Goal: Information Seeking & Learning: Learn about a topic

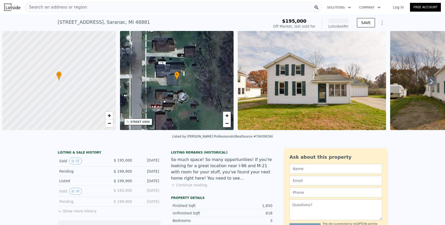
scroll to position [0, 2]
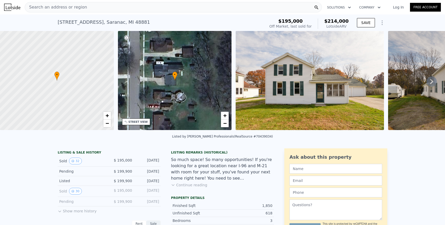
click at [164, 8] on div "Search an address or region" at bounding box center [173, 7] width 297 height 10
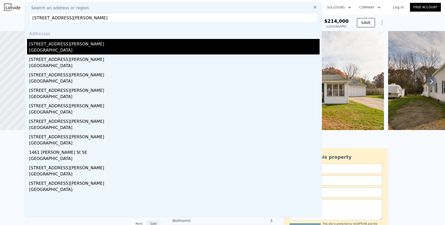
type input "[STREET_ADDRESS][PERSON_NAME]"
click at [134, 51] on div "[GEOGRAPHIC_DATA]" at bounding box center [174, 50] width 291 height 7
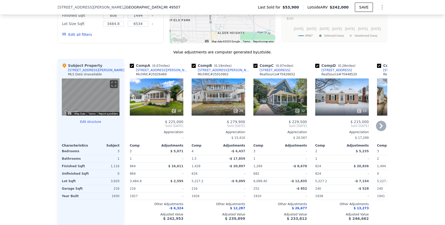
scroll to position [472, 0]
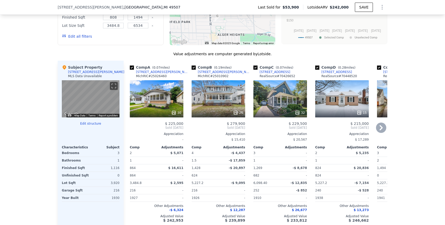
click at [166, 105] on div "30" at bounding box center [157, 98] width 54 height 37
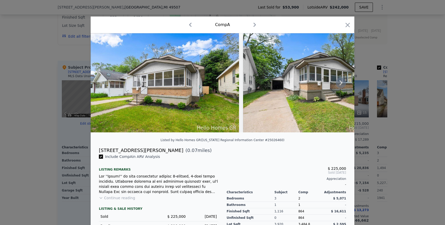
click at [339, 83] on icon at bounding box center [341, 83] width 10 height 10
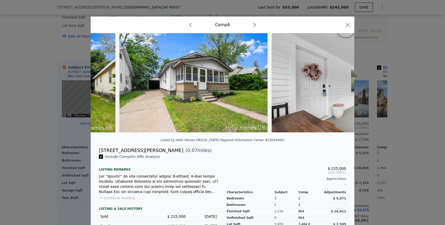
click at [340, 82] on img at bounding box center [346, 82] width 148 height 99
click at [340, 82] on icon at bounding box center [341, 83] width 10 height 10
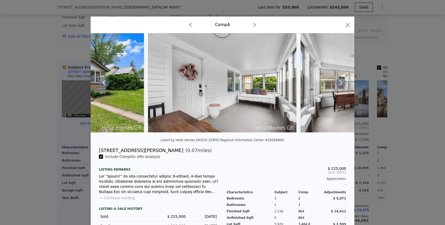
click at [343, 81] on icon at bounding box center [341, 83] width 10 height 10
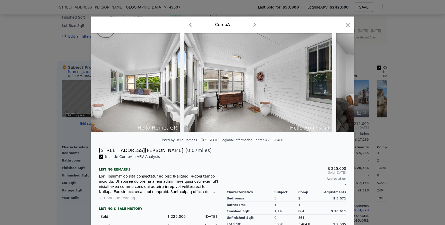
scroll to position [0, 371]
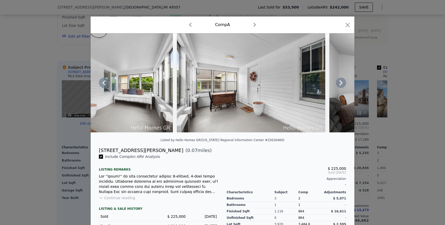
click at [338, 88] on img at bounding box center [403, 82] width 148 height 99
click at [343, 81] on icon at bounding box center [341, 83] width 10 height 10
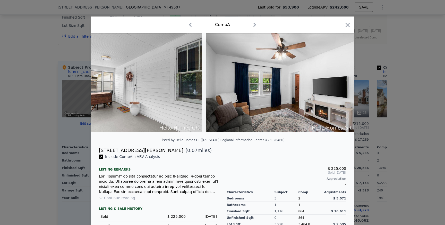
click at [343, 81] on img at bounding box center [280, 82] width 148 height 99
click at [343, 79] on icon at bounding box center [341, 83] width 10 height 10
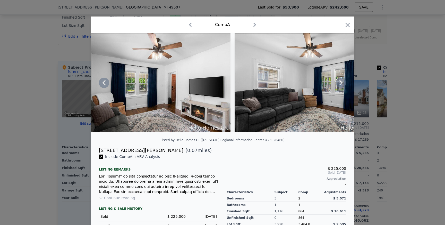
click at [341, 81] on icon at bounding box center [340, 82] width 3 height 5
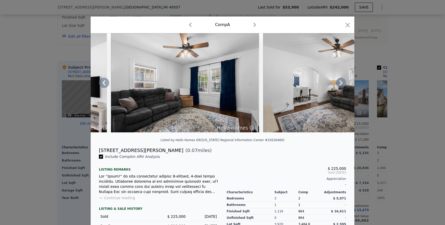
click at [341, 81] on icon at bounding box center [340, 82] width 3 height 5
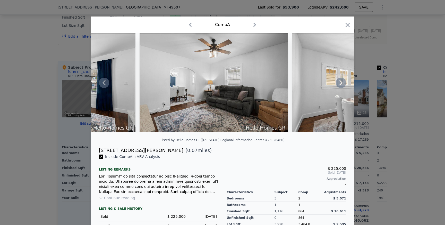
click at [340, 81] on icon at bounding box center [340, 82] width 3 height 5
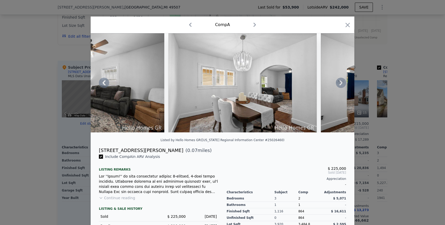
click at [340, 81] on icon at bounding box center [340, 82] width 3 height 5
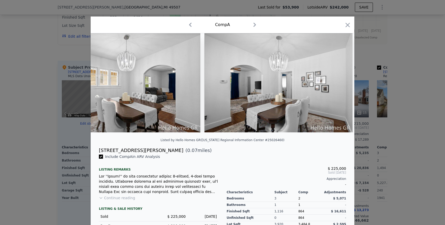
scroll to position [0, 1113]
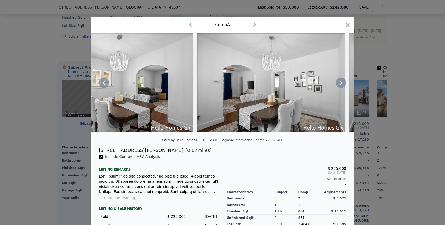
click at [340, 81] on icon at bounding box center [340, 82] width 3 height 5
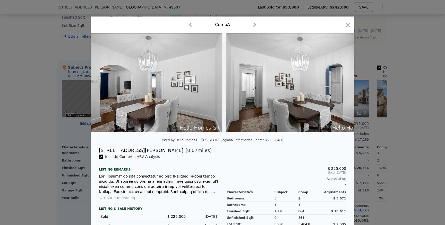
scroll to position [0, 1236]
click at [340, 81] on icon at bounding box center [340, 82] width 3 height 5
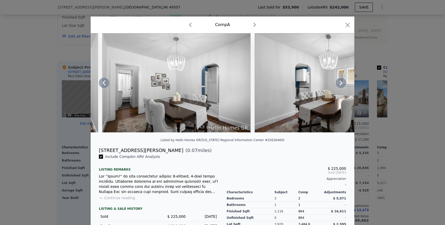
click at [340, 81] on icon at bounding box center [340, 82] width 3 height 5
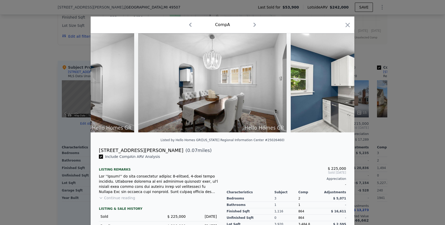
scroll to position [0, 1484]
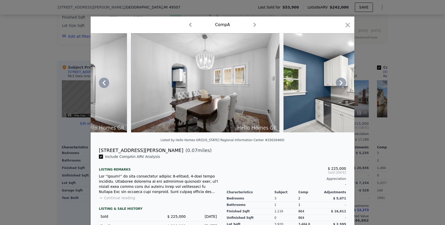
click at [340, 81] on icon at bounding box center [340, 82] width 3 height 5
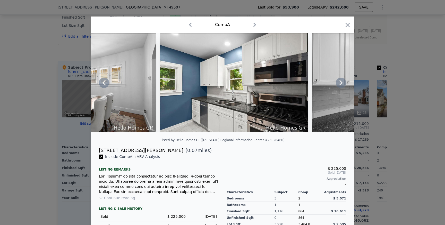
click at [340, 81] on icon at bounding box center [340, 82] width 3 height 5
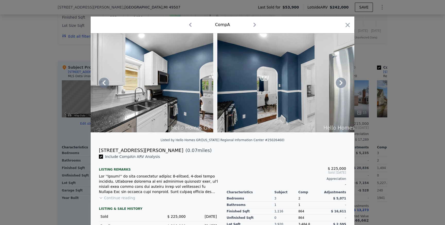
click at [340, 81] on icon at bounding box center [340, 82] width 3 height 5
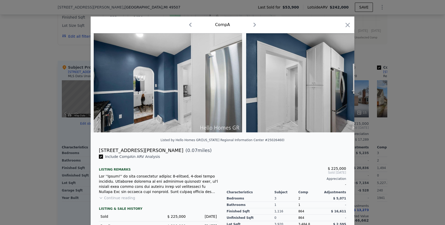
click at [340, 81] on img at bounding box center [320, 82] width 148 height 99
click at [340, 81] on icon at bounding box center [340, 82] width 3 height 5
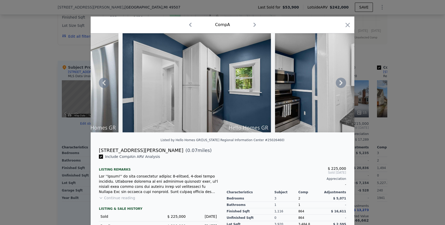
click at [340, 81] on icon at bounding box center [340, 82] width 3 height 5
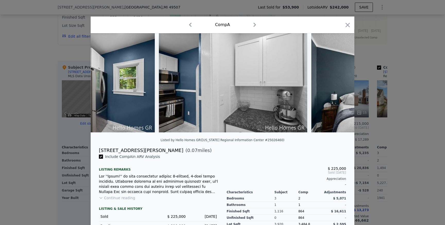
scroll to position [0, 2225]
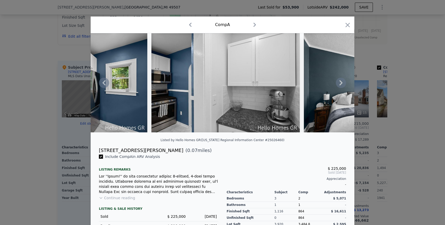
click at [340, 81] on icon at bounding box center [340, 82] width 3 height 5
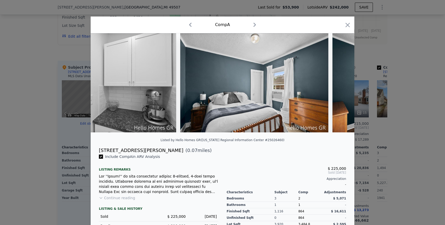
click at [340, 81] on div at bounding box center [223, 82] width 264 height 99
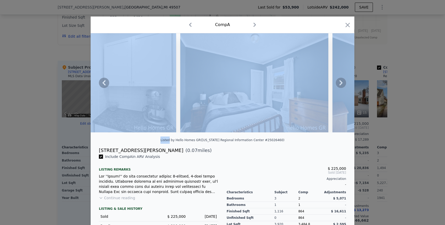
click at [340, 81] on icon at bounding box center [340, 82] width 3 height 5
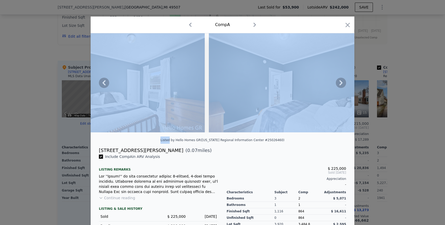
click at [341, 84] on icon at bounding box center [340, 82] width 3 height 5
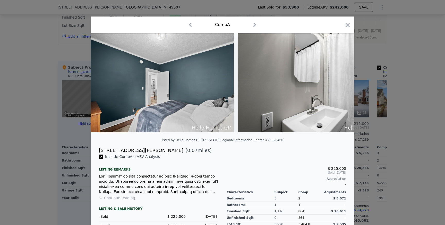
scroll to position [0, 2596]
click at [349, 24] on icon "button" at bounding box center [347, 24] width 7 height 7
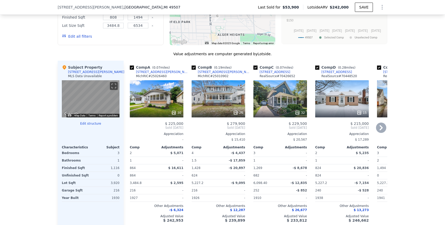
click at [174, 112] on icon at bounding box center [173, 112] width 3 height 3
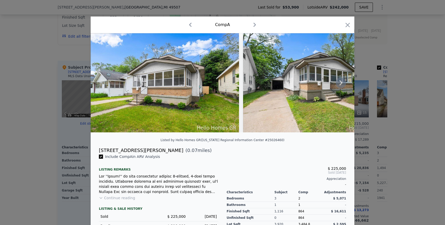
click at [256, 76] on img at bounding box center [317, 82] width 148 height 99
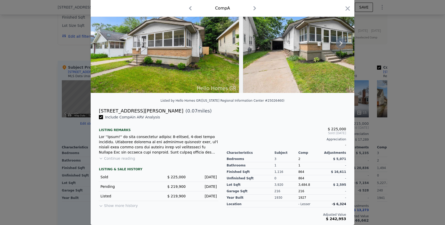
click at [340, 40] on icon at bounding box center [341, 43] width 10 height 10
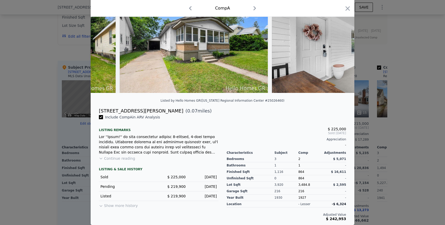
scroll to position [0, 124]
click at [349, 7] on icon "button" at bounding box center [348, 8] width 4 height 4
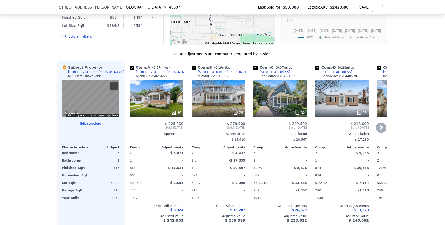
click at [299, 109] on div at bounding box center [280, 112] width 54 height 9
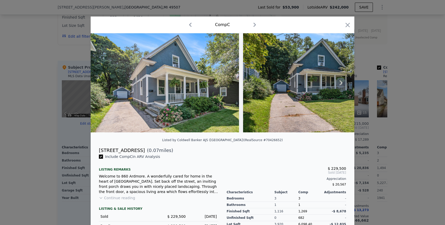
click at [347, 86] on img at bounding box center [317, 82] width 148 height 99
click at [345, 84] on icon at bounding box center [341, 83] width 10 height 10
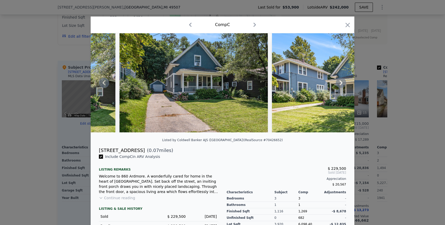
click at [345, 84] on icon at bounding box center [341, 83] width 10 height 10
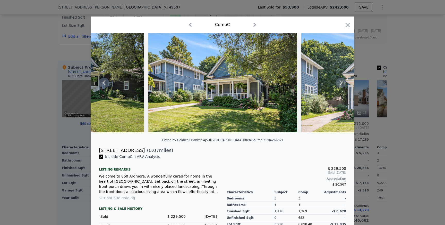
click at [344, 82] on icon at bounding box center [341, 83] width 10 height 10
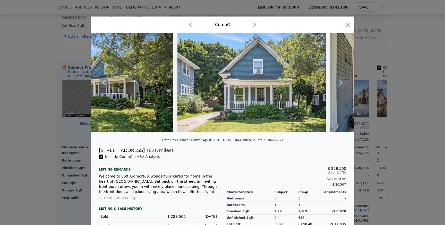
click at [342, 81] on icon at bounding box center [341, 83] width 10 height 10
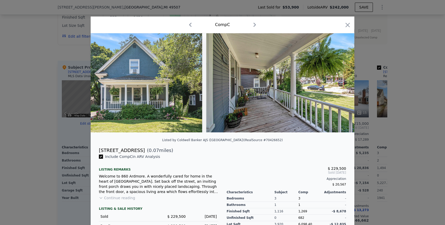
click at [342, 81] on div at bounding box center [223, 82] width 264 height 99
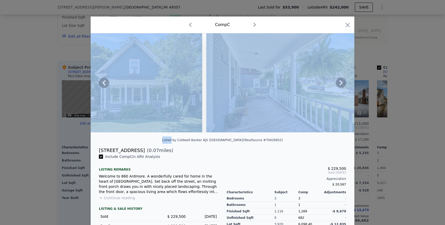
click at [342, 81] on icon at bounding box center [341, 83] width 10 height 10
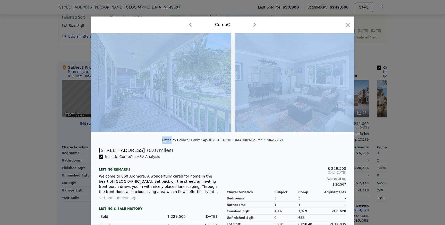
click at [342, 81] on img at bounding box center [309, 82] width 149 height 99
click at [342, 81] on icon at bounding box center [341, 83] width 10 height 10
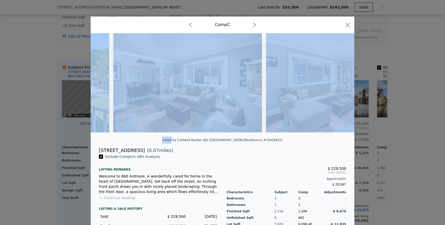
scroll to position [0, 742]
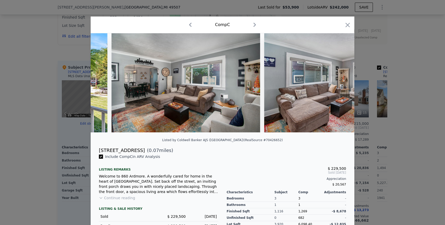
click at [324, 155] on div "$ 229,500 Sold [DATE] Appreciation $ 20,567 Characteristics Subject Comp Adjust…" at bounding box center [287, 210] width 128 height 113
click at [342, 82] on icon at bounding box center [340, 82] width 3 height 5
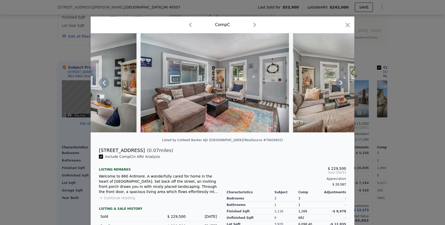
click at [340, 81] on icon at bounding box center [340, 82] width 3 height 5
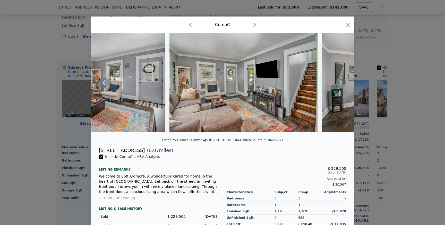
click at [340, 81] on icon at bounding box center [340, 82] width 3 height 5
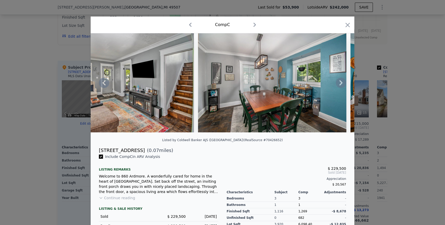
click at [340, 81] on icon at bounding box center [340, 82] width 3 height 5
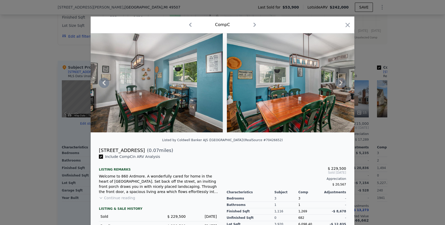
click at [340, 81] on icon at bounding box center [340, 82] width 3 height 5
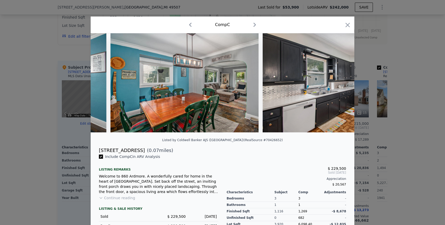
scroll to position [0, 1360]
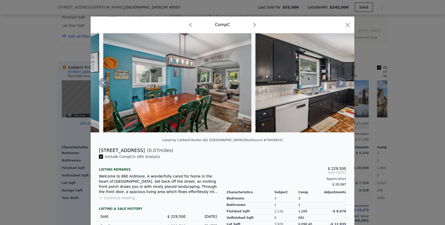
click at [340, 81] on icon at bounding box center [341, 83] width 10 height 10
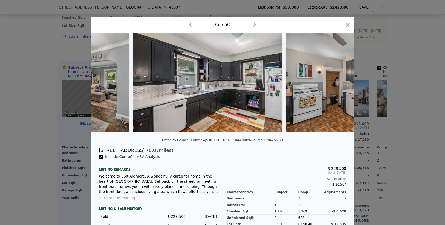
scroll to position [0, 1484]
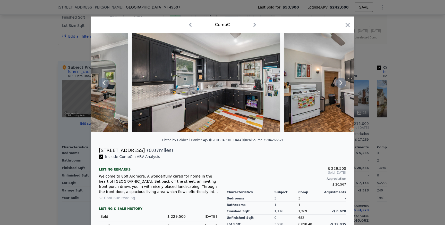
click at [398, 76] on div at bounding box center [222, 112] width 445 height 225
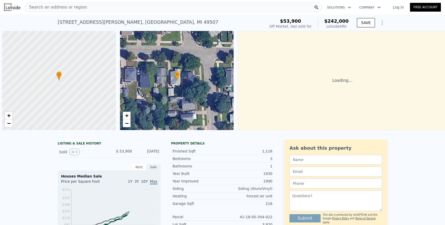
scroll to position [0, 2]
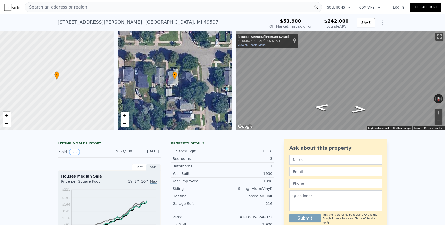
click at [183, 7] on div "Search an address or region" at bounding box center [173, 7] width 297 height 10
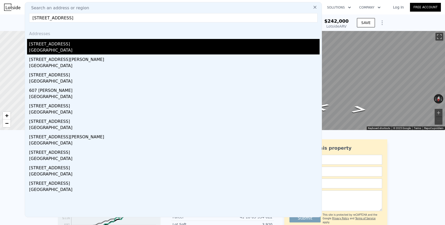
type input "607 66th St SE, Grand Rapids, MI 49548"
click at [103, 49] on div "Cutlerville, MI 49548" at bounding box center [174, 50] width 291 height 7
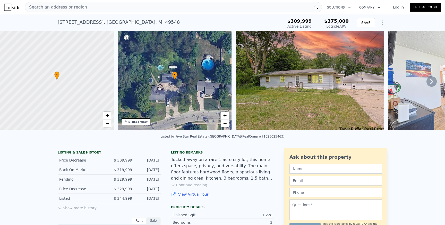
click at [433, 80] on icon at bounding box center [432, 81] width 10 height 10
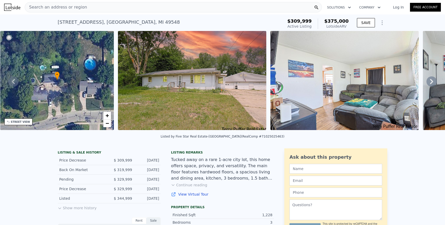
click at [430, 81] on icon at bounding box center [432, 81] width 10 height 10
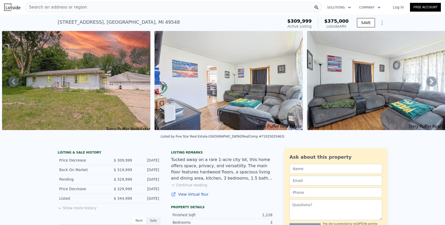
click at [432, 80] on icon at bounding box center [432, 81] width 10 height 10
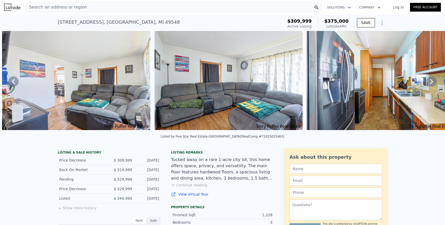
click at [432, 84] on icon at bounding box center [432, 81] width 10 height 10
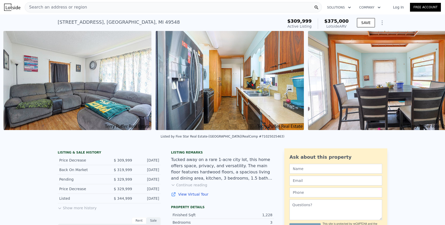
scroll to position [0, 540]
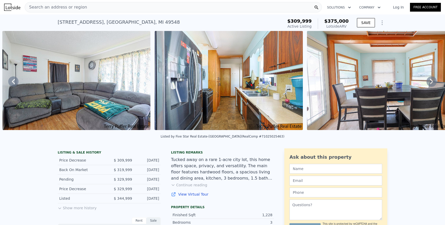
click at [432, 84] on icon at bounding box center [432, 81] width 10 height 10
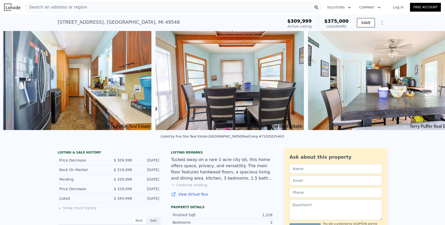
scroll to position [0, 693]
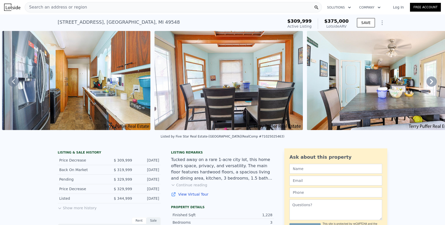
click at [432, 84] on icon at bounding box center [432, 81] width 10 height 10
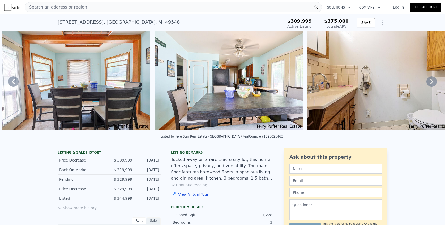
click at [432, 82] on icon at bounding box center [431, 81] width 3 height 5
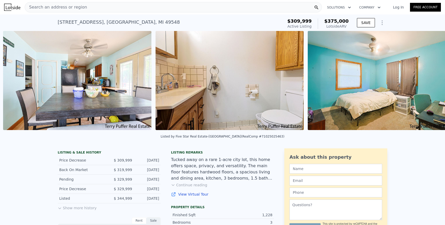
scroll to position [0, 998]
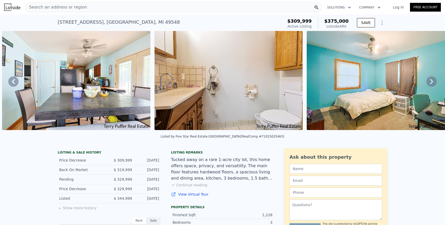
click at [432, 77] on icon at bounding box center [432, 81] width 10 height 10
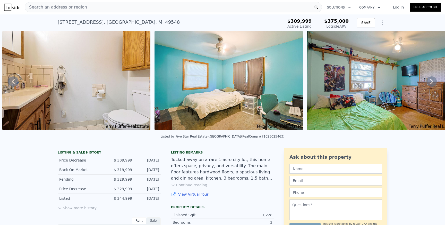
click at [432, 81] on icon at bounding box center [432, 81] width 10 height 10
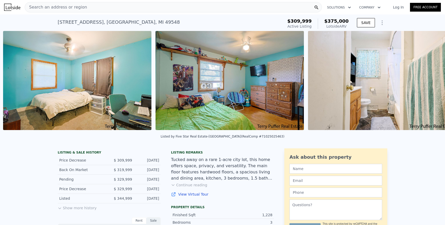
scroll to position [0, 1303]
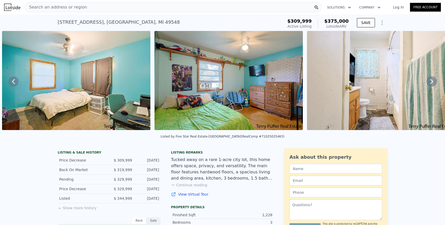
click at [432, 81] on icon at bounding box center [432, 81] width 10 height 10
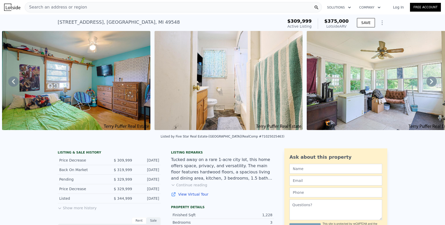
click at [432, 81] on icon at bounding box center [432, 81] width 10 height 10
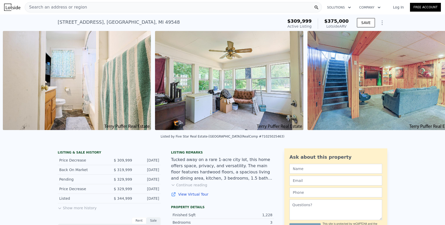
scroll to position [0, 1607]
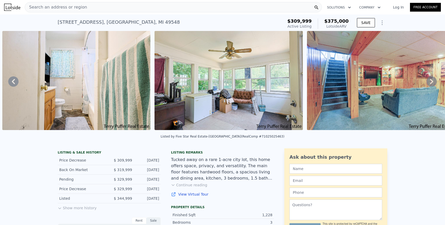
click at [432, 81] on icon at bounding box center [432, 81] width 10 height 10
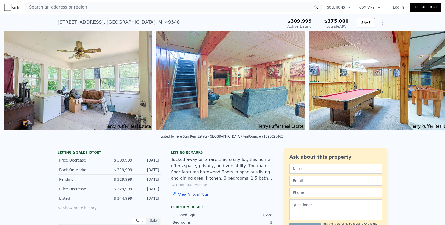
scroll to position [0, 1760]
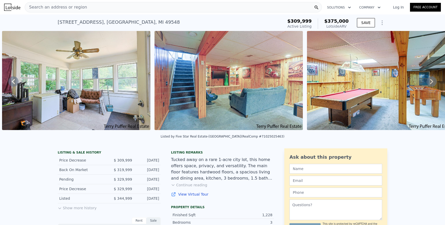
click at [432, 81] on icon at bounding box center [432, 81] width 10 height 10
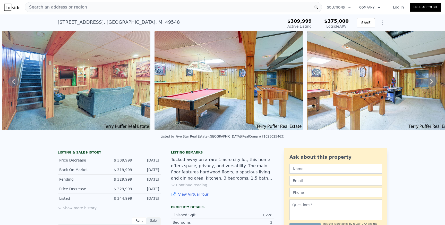
click at [432, 81] on icon at bounding box center [432, 81] width 10 height 10
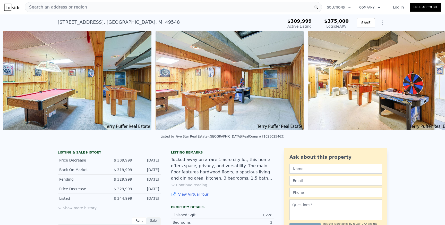
scroll to position [0, 2065]
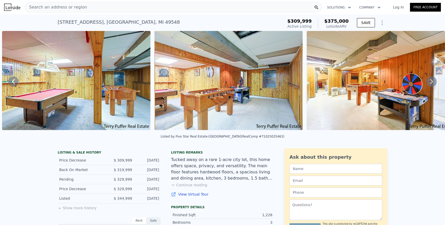
click at [432, 81] on icon at bounding box center [432, 81] width 10 height 10
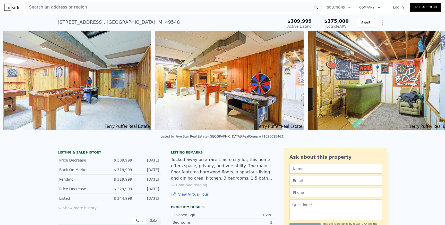
scroll to position [0, 2217]
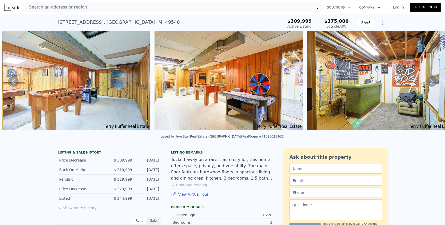
click at [432, 81] on icon at bounding box center [432, 81] width 10 height 10
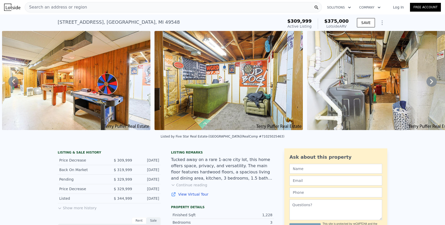
click at [432, 81] on icon at bounding box center [432, 81] width 10 height 10
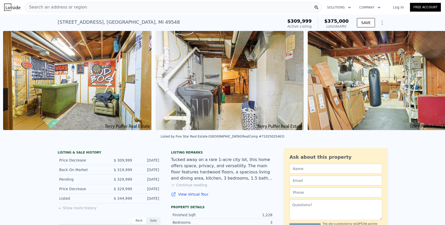
scroll to position [0, 2522]
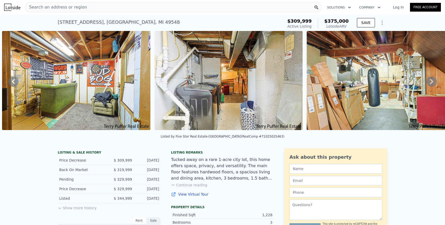
click at [432, 81] on icon at bounding box center [432, 81] width 10 height 10
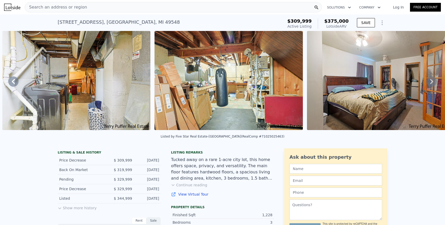
click at [432, 81] on icon at bounding box center [432, 81] width 10 height 10
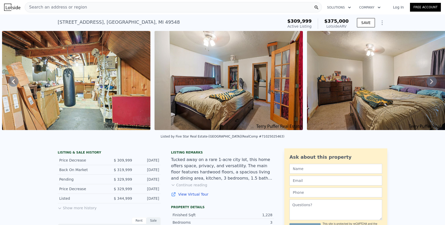
click at [432, 81] on icon at bounding box center [432, 81] width 10 height 10
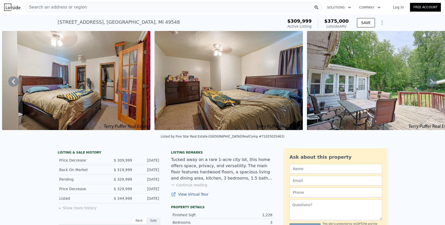
click at [432, 81] on icon at bounding box center [432, 81] width 10 height 10
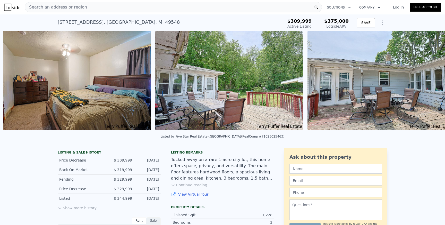
scroll to position [0, 3132]
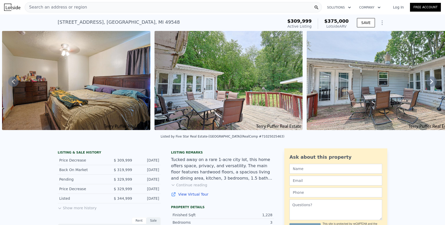
click at [432, 81] on icon at bounding box center [432, 81] width 10 height 10
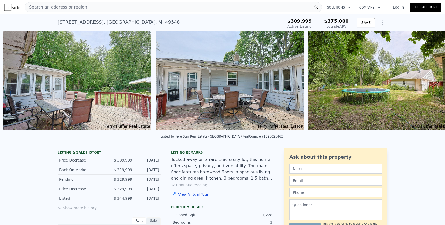
scroll to position [0, 3284]
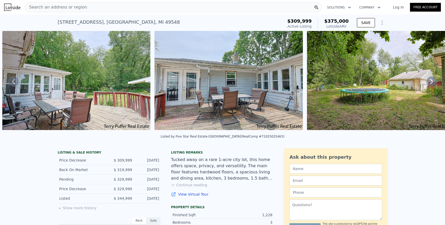
click at [432, 81] on icon at bounding box center [431, 81] width 3 height 5
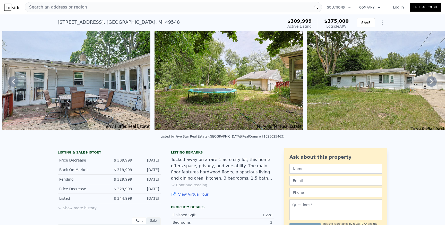
click at [432, 81] on icon at bounding box center [431, 81] width 3 height 5
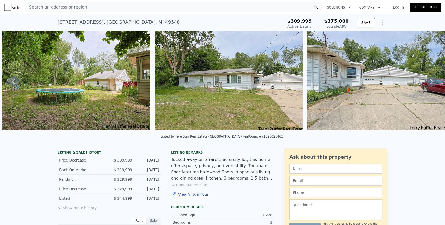
click at [432, 81] on icon at bounding box center [431, 81] width 3 height 5
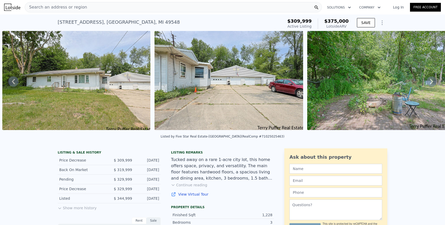
click at [432, 81] on icon at bounding box center [431, 81] width 3 height 5
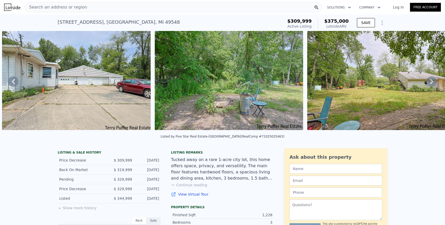
click at [432, 81] on icon at bounding box center [431, 81] width 3 height 5
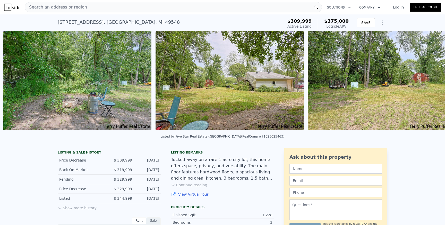
scroll to position [0, 4046]
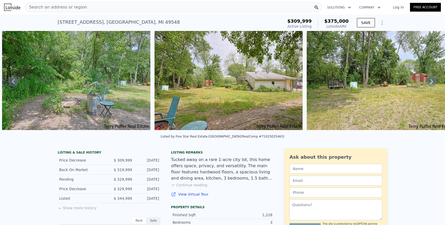
click at [432, 81] on icon at bounding box center [431, 81] width 3 height 5
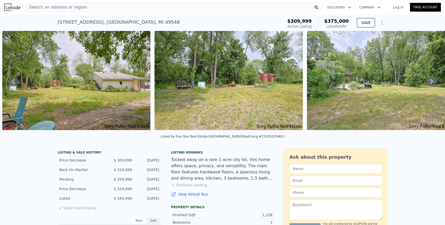
click at [432, 81] on icon at bounding box center [431, 81] width 3 height 5
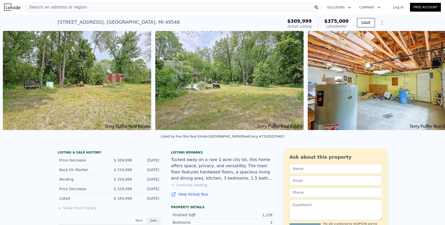
scroll to position [0, 4351]
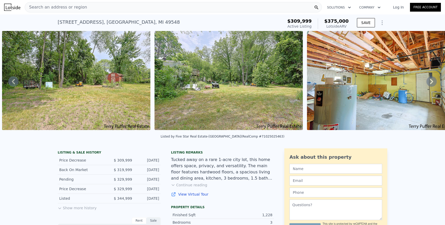
click at [432, 81] on icon at bounding box center [432, 81] width 10 height 10
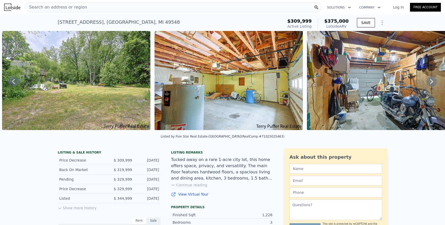
click at [432, 81] on icon at bounding box center [432, 81] width 10 height 10
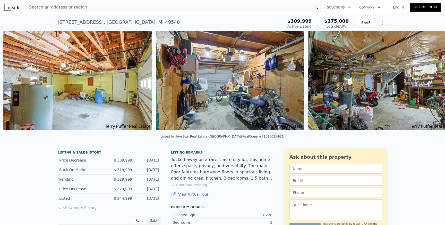
scroll to position [0, 4656]
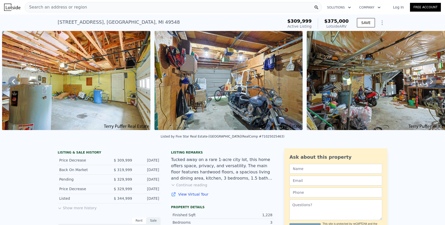
click at [432, 81] on icon at bounding box center [432, 81] width 10 height 10
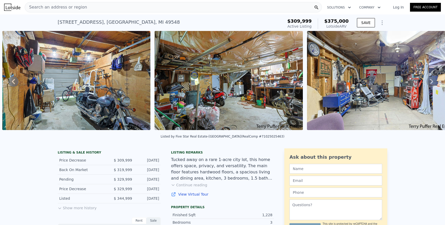
click at [432, 81] on icon at bounding box center [432, 81] width 10 height 10
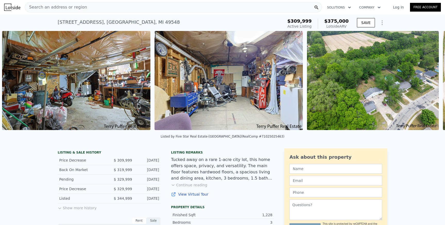
scroll to position [0, 4961]
click at [432, 81] on icon at bounding box center [431, 81] width 3 height 5
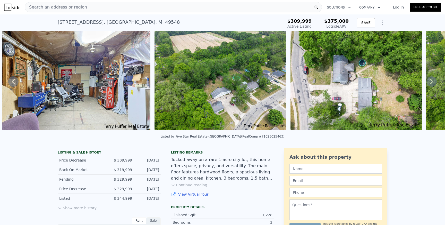
click at [432, 81] on icon at bounding box center [431, 81] width 3 height 5
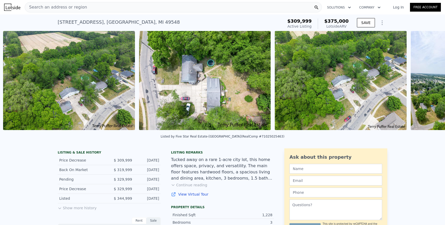
scroll to position [0, 5266]
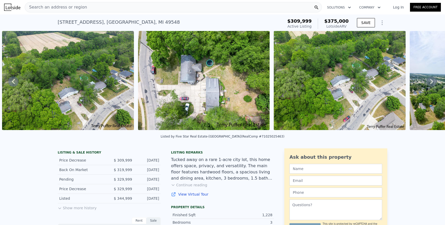
click at [432, 81] on div "• + − • + − STREET VIEW ← Move left → Move right ↑ Move up ↓ Move down + Zoom i…" at bounding box center [222, 81] width 445 height 101
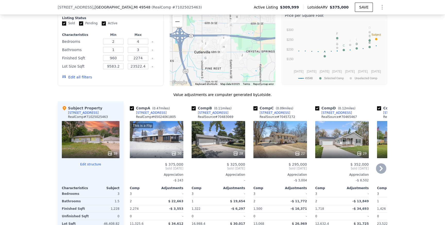
scroll to position [477, 0]
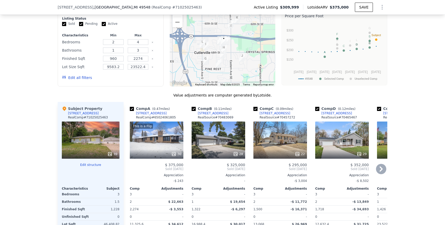
click at [385, 168] on icon at bounding box center [381, 169] width 10 height 10
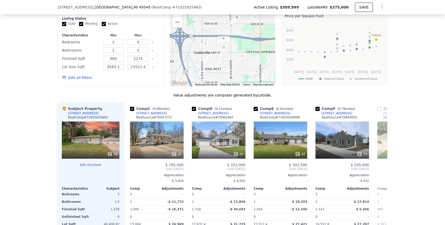
scroll to position [0, 124]
click at [378, 167] on icon at bounding box center [381, 169] width 10 height 10
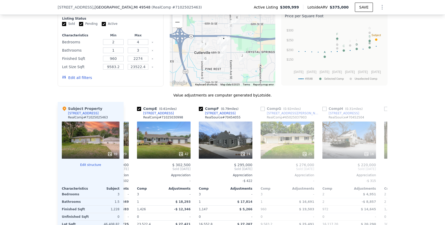
scroll to position [0, 247]
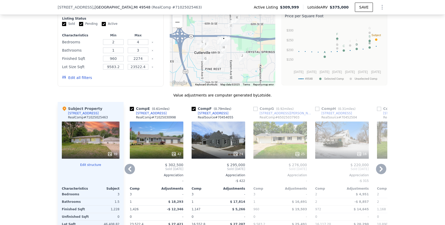
click at [224, 130] on div "24" at bounding box center [219, 139] width 54 height 37
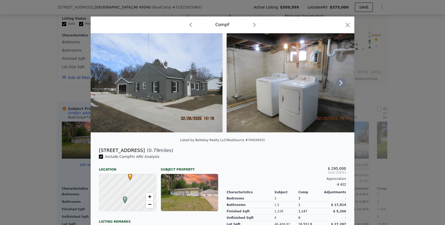
click at [345, 82] on icon at bounding box center [341, 83] width 10 height 10
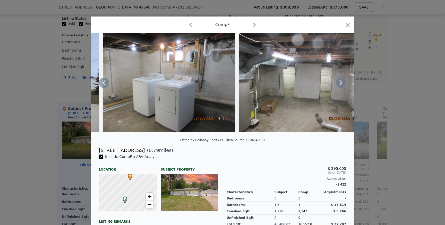
click at [343, 83] on icon at bounding box center [341, 83] width 10 height 10
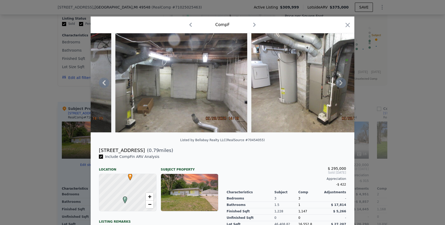
click at [343, 83] on div at bounding box center [223, 82] width 264 height 99
click at [343, 83] on icon at bounding box center [341, 83] width 10 height 10
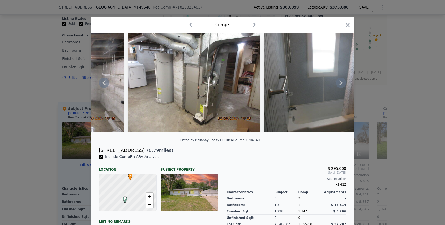
click at [343, 83] on icon at bounding box center [341, 83] width 10 height 10
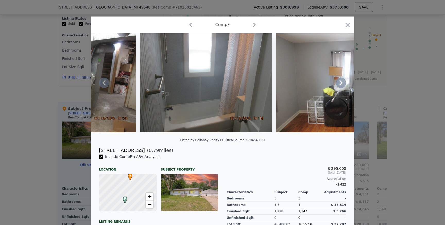
click at [342, 82] on icon at bounding box center [340, 82] width 3 height 5
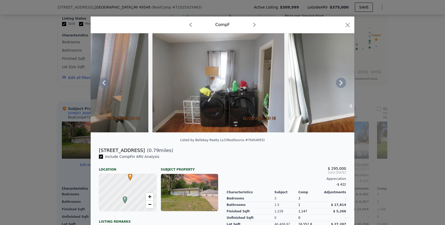
click at [341, 84] on icon at bounding box center [341, 83] width 10 height 10
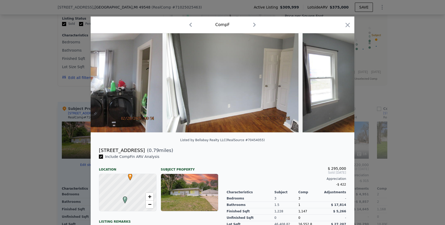
scroll to position [0, 742]
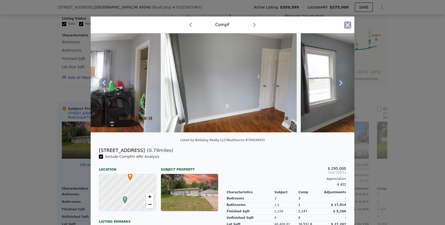
click at [350, 25] on icon "button" at bounding box center [347, 24] width 7 height 7
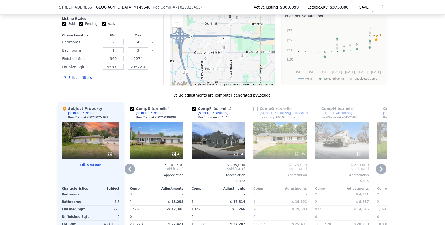
click at [131, 168] on icon at bounding box center [130, 169] width 10 height 10
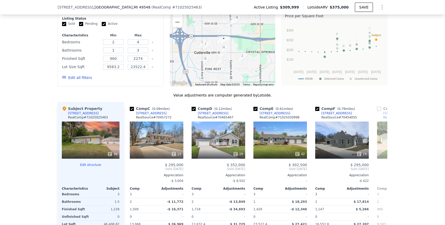
scroll to position [0, 124]
click at [215, 144] on div "29" at bounding box center [219, 139] width 54 height 37
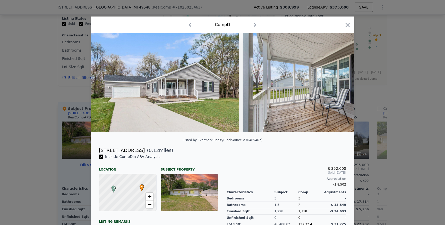
click at [349, 72] on img at bounding box center [317, 82] width 148 height 99
click at [316, 55] on img at bounding box center [317, 82] width 148 height 99
click at [347, 24] on icon "button" at bounding box center [348, 25] width 4 height 4
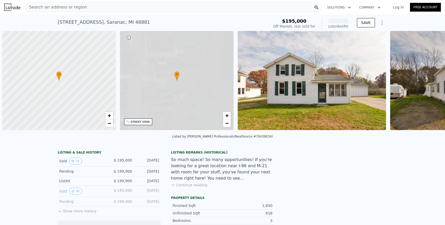
scroll to position [0, 2]
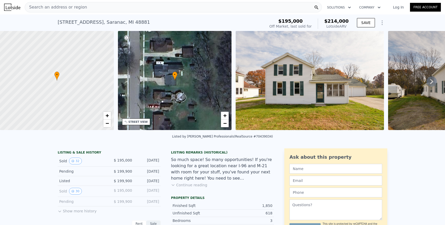
click at [128, 11] on div "Search an address or region" at bounding box center [173, 7] width 297 height 10
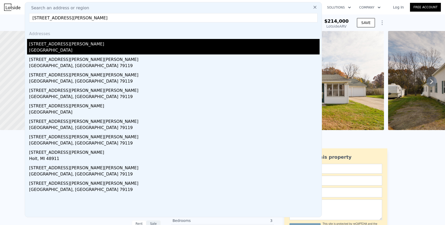
type input "61 Nancy St SE"
click at [95, 50] on div "Kentwood, MI 49548" at bounding box center [174, 50] width 291 height 7
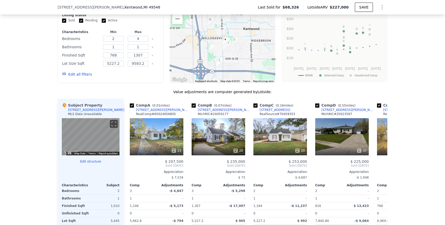
scroll to position [429, 0]
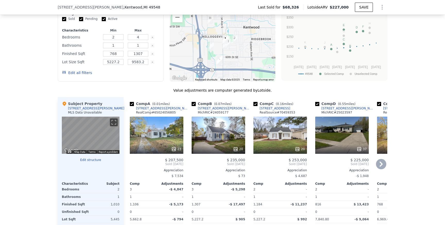
click at [381, 162] on icon at bounding box center [381, 163] width 3 height 5
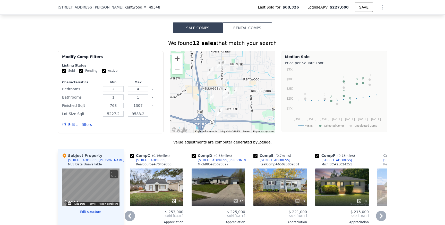
scroll to position [369, 0]
